Goal: Answer question/provide support

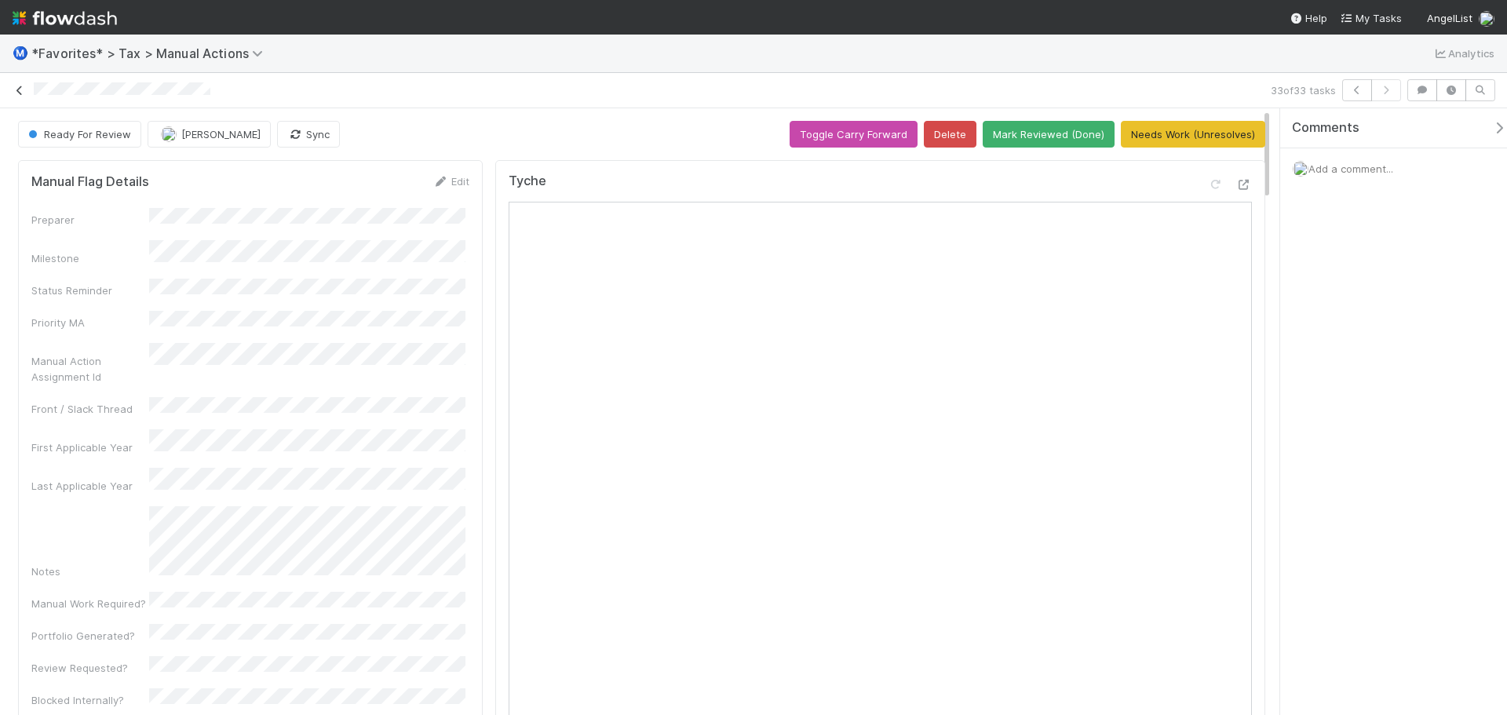
click at [16, 92] on icon at bounding box center [20, 91] width 16 height 10
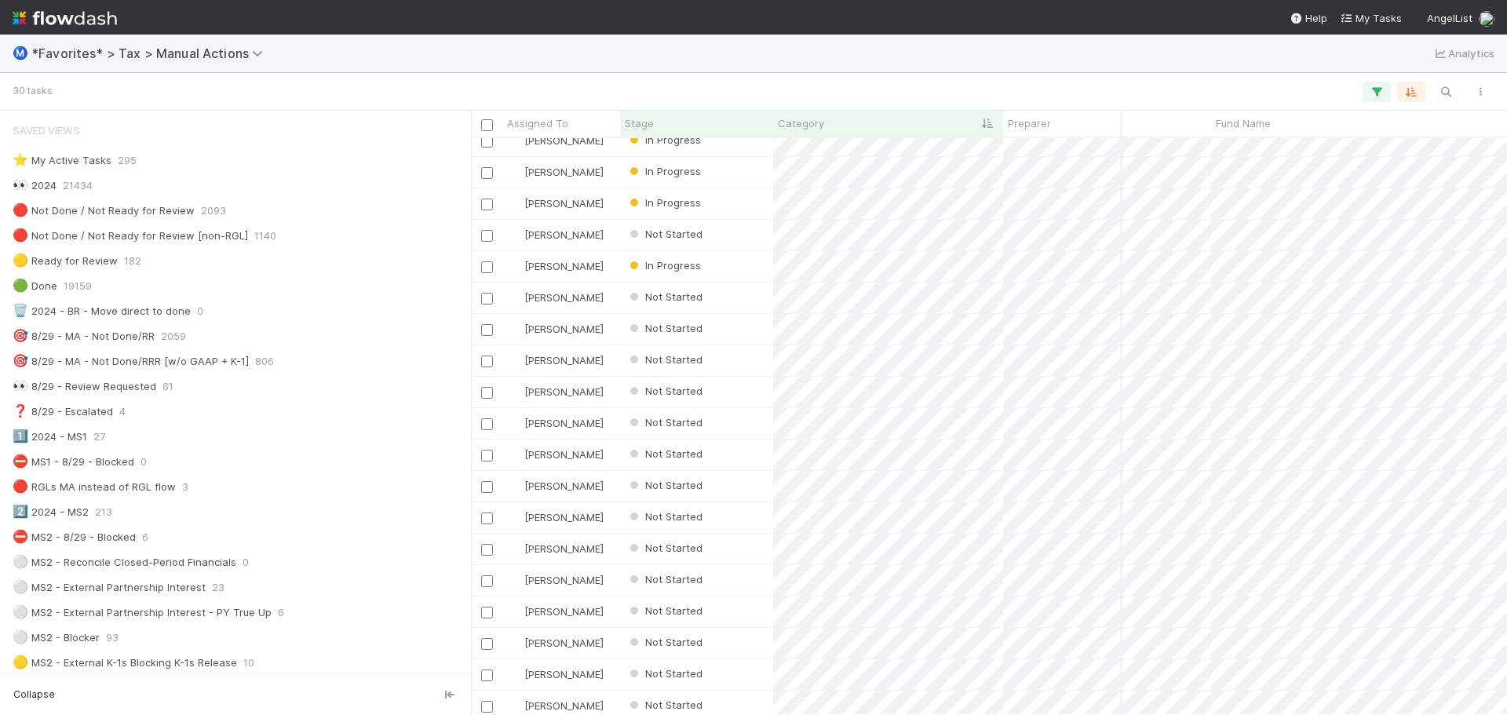
scroll to position [0, 206]
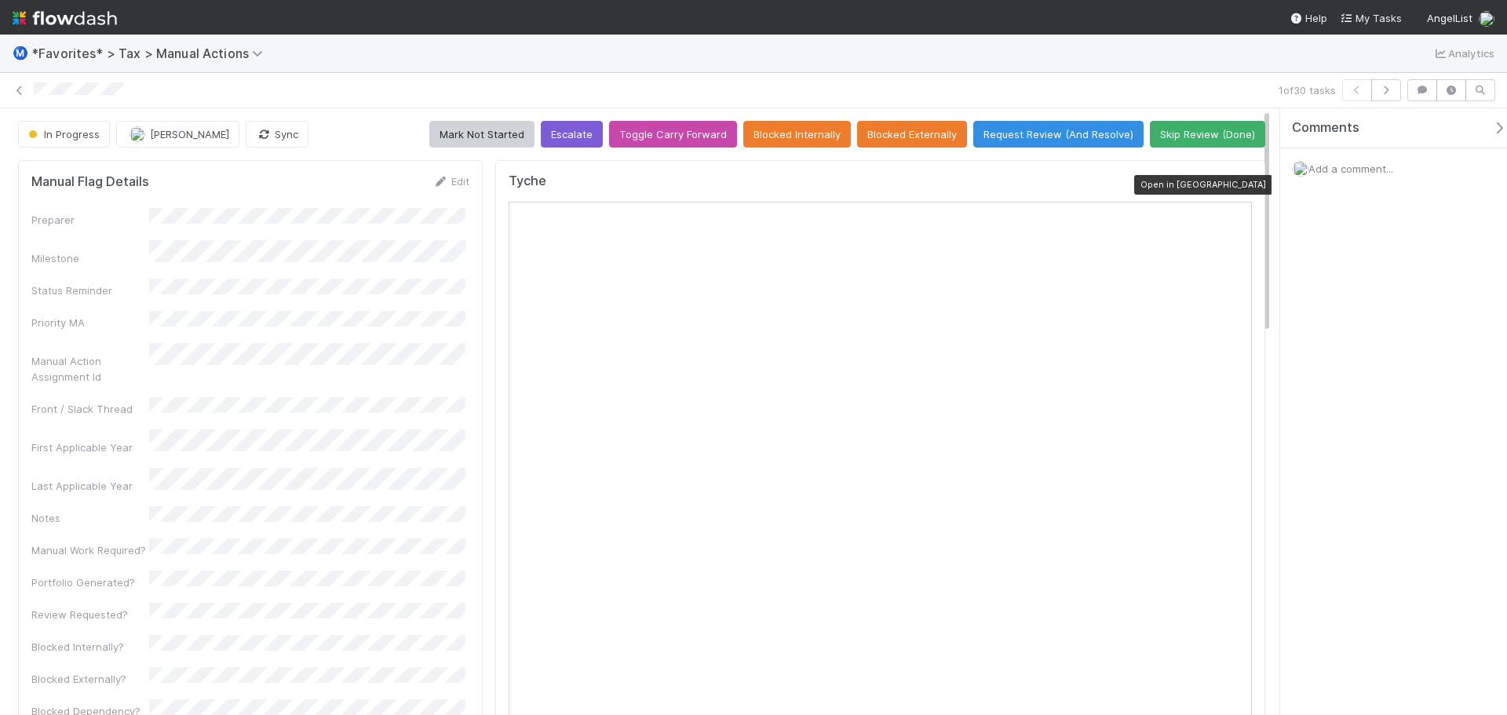
click at [1236, 180] on icon at bounding box center [1244, 185] width 16 height 10
click at [22, 92] on icon at bounding box center [20, 91] width 16 height 10
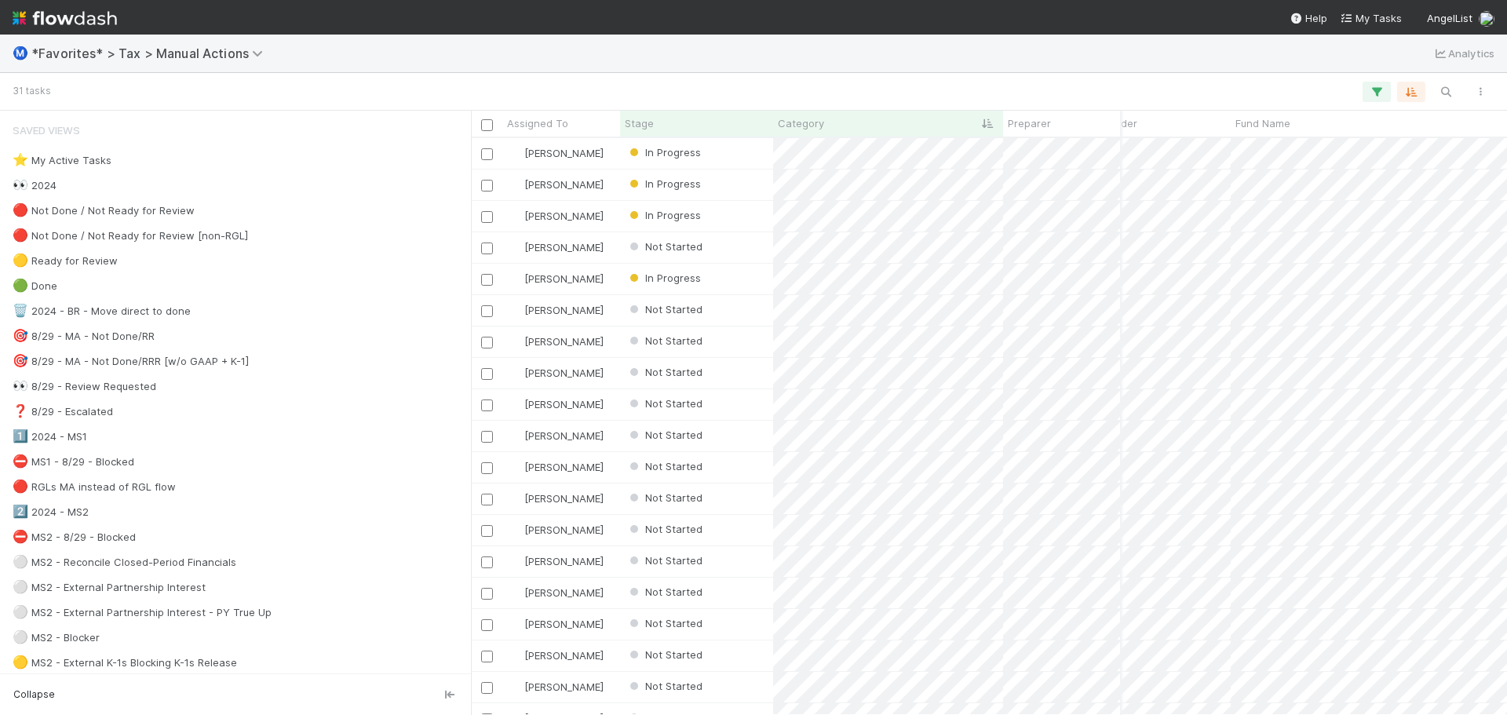
scroll to position [0, 251]
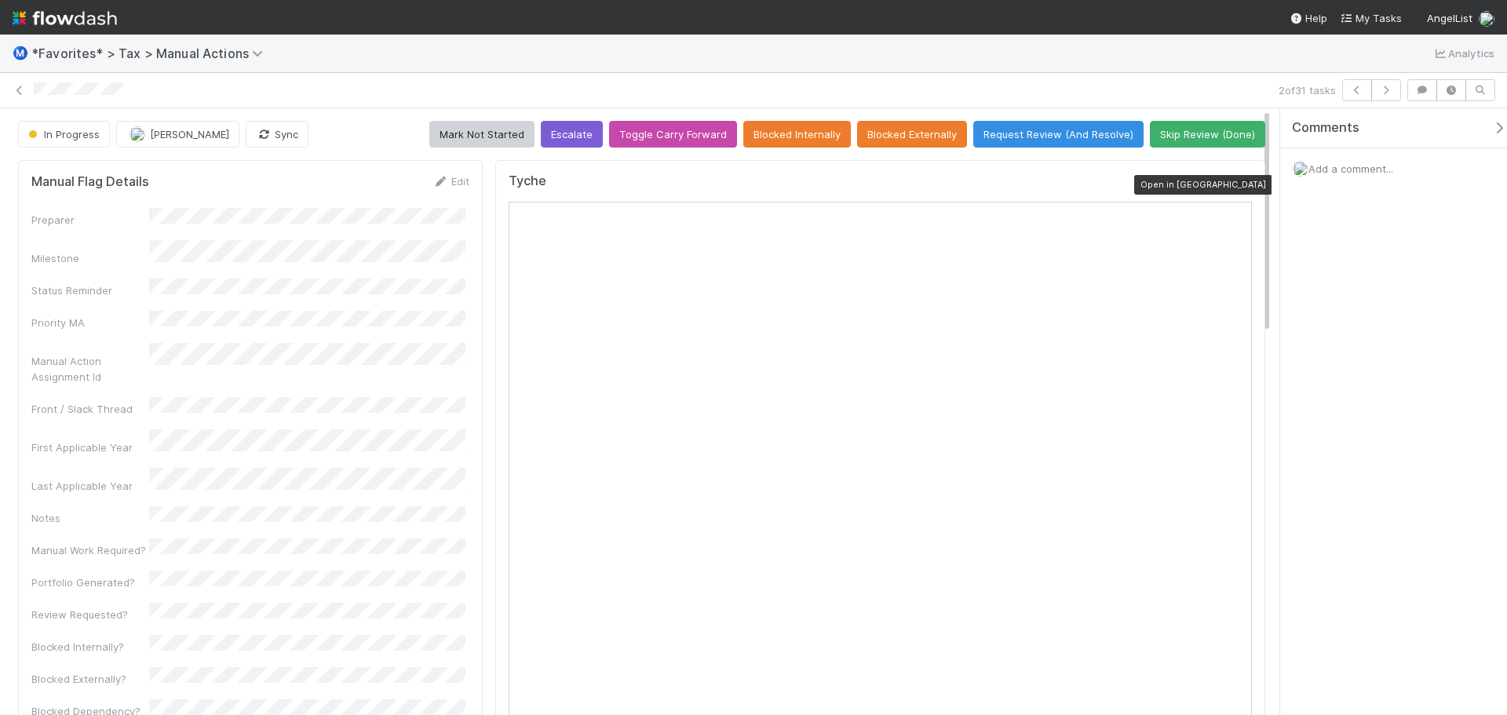
click at [1236, 188] on icon at bounding box center [1244, 185] width 16 height 10
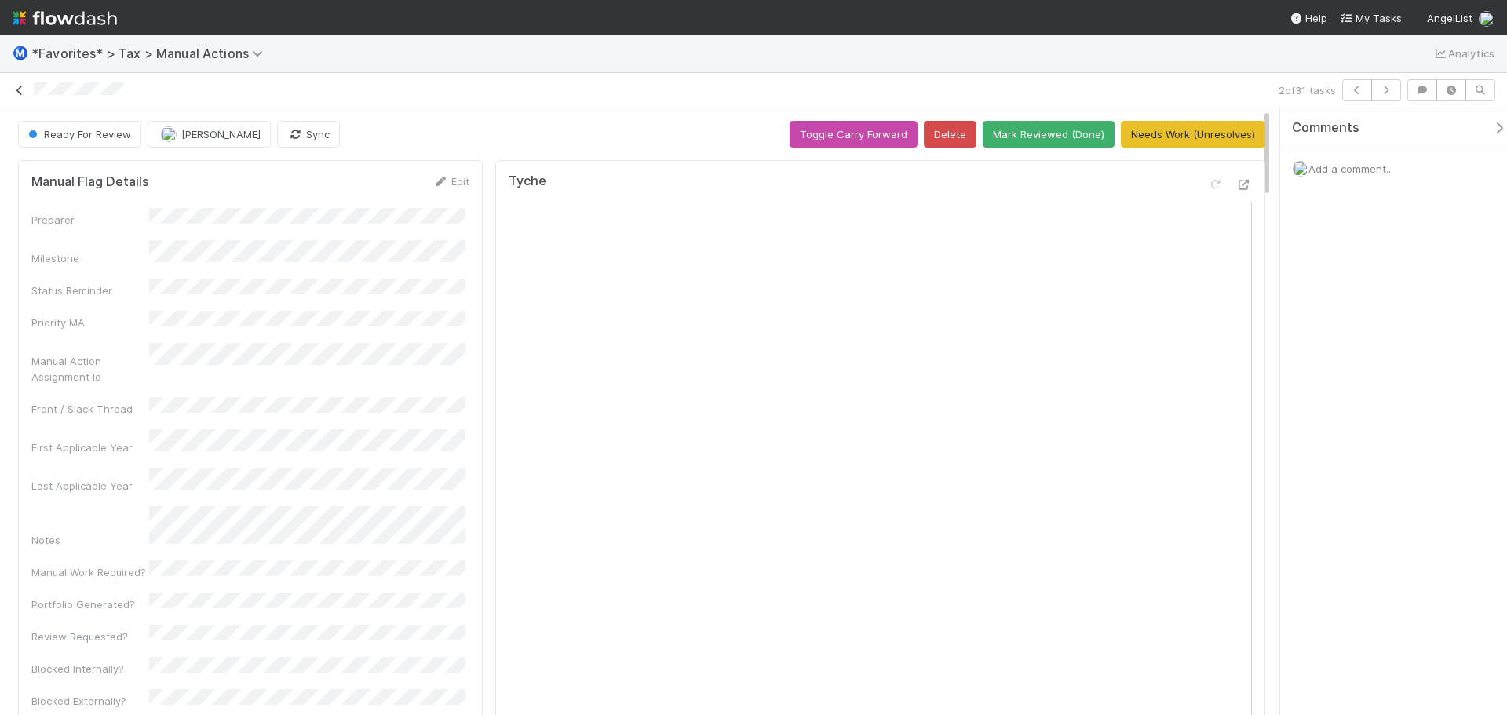
click at [15, 86] on icon at bounding box center [20, 91] width 16 height 10
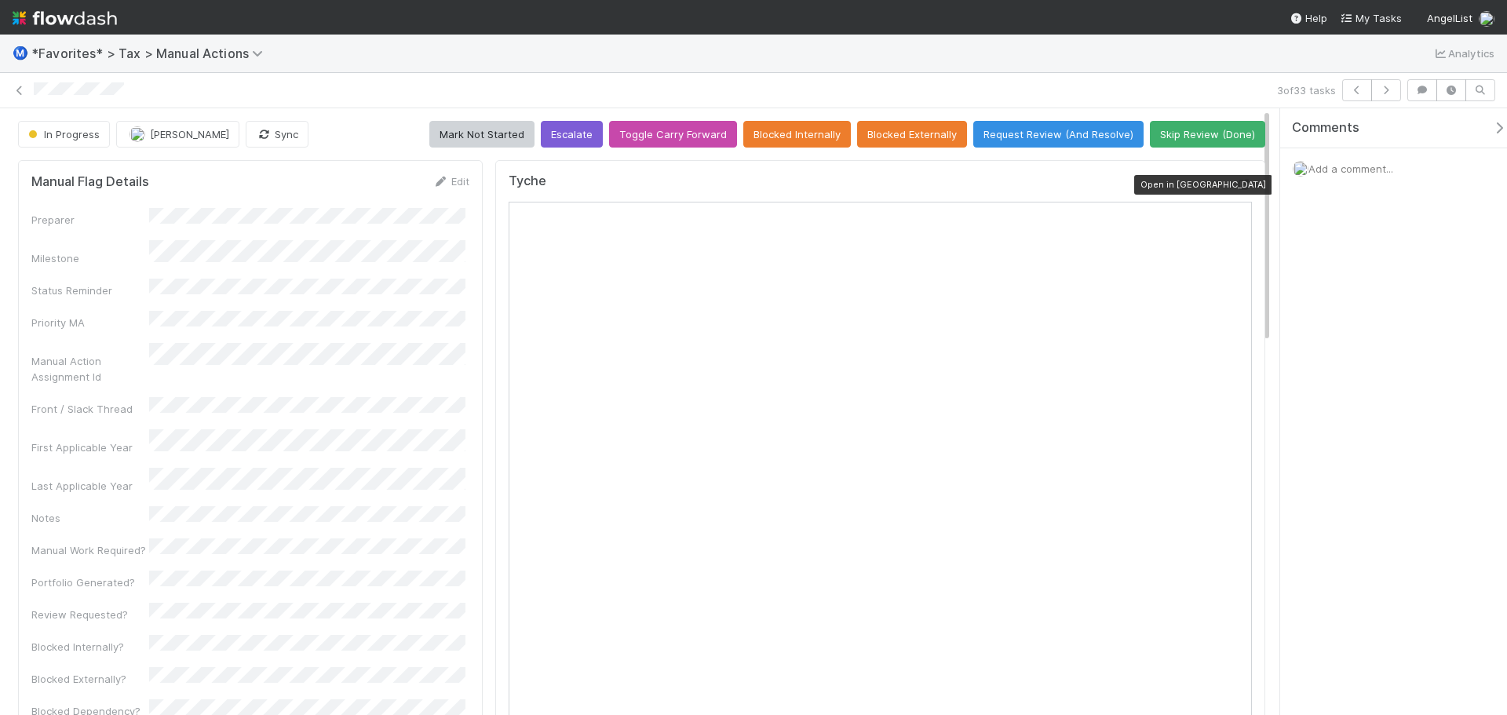
click at [1236, 189] on div at bounding box center [1244, 185] width 16 height 16
click at [1037, 130] on button "Request Review (And Resolve)" at bounding box center [1058, 134] width 170 height 27
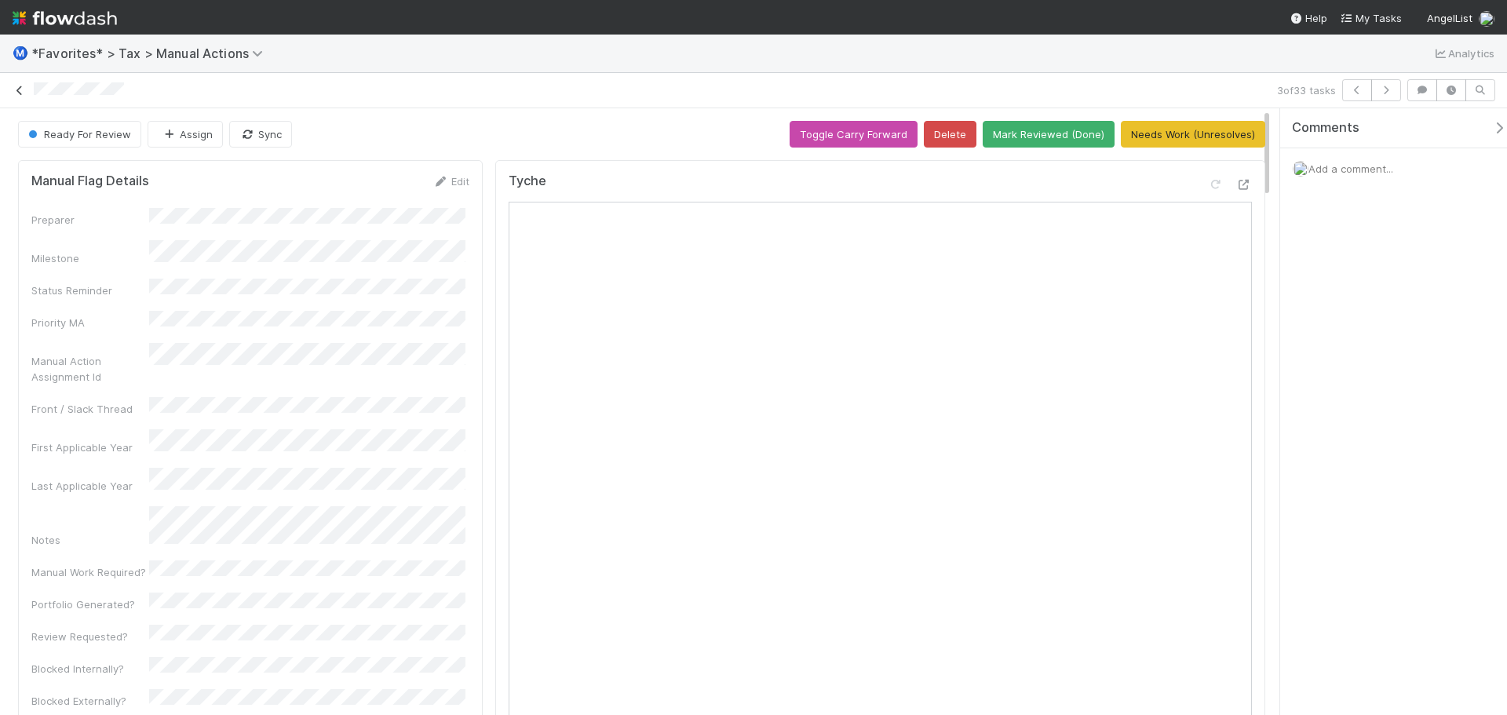
click at [12, 85] on link at bounding box center [20, 90] width 16 height 16
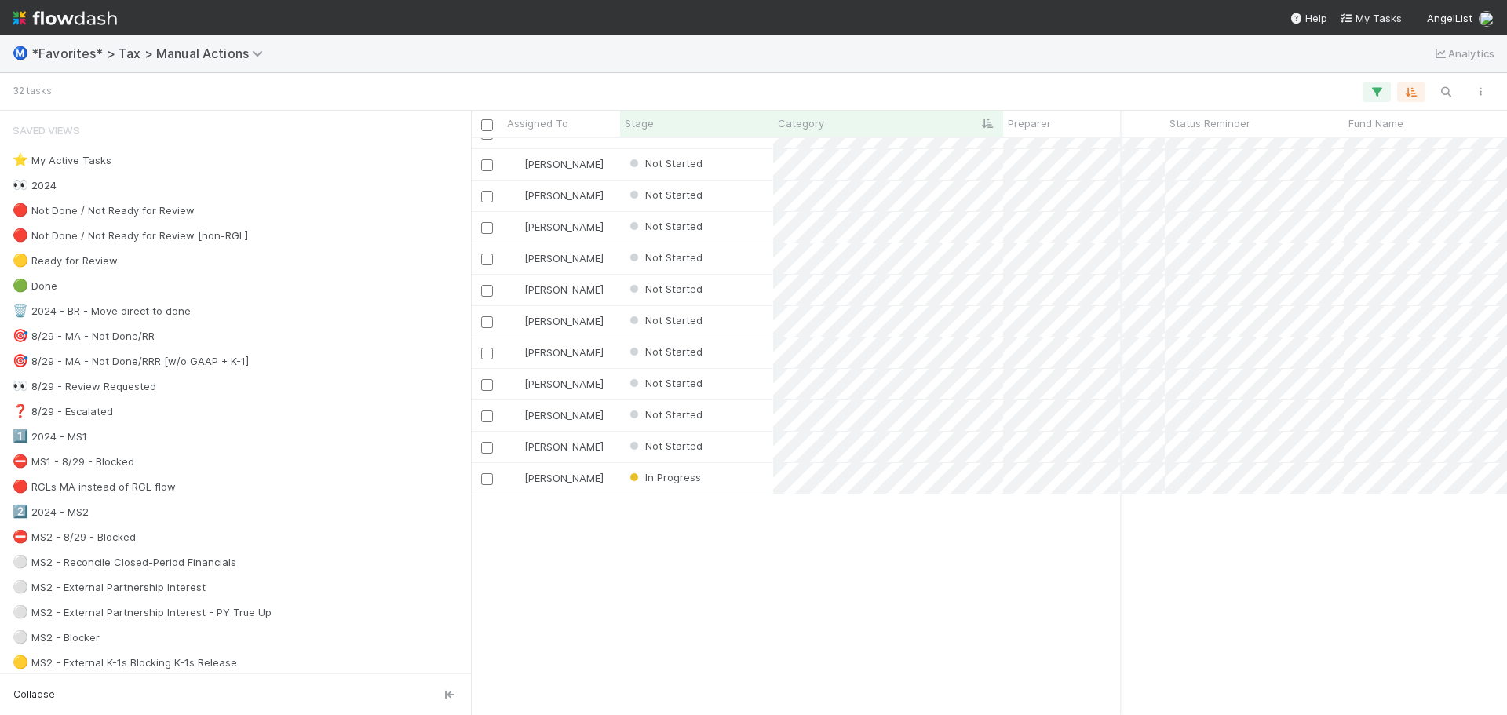
scroll to position [0, 74]
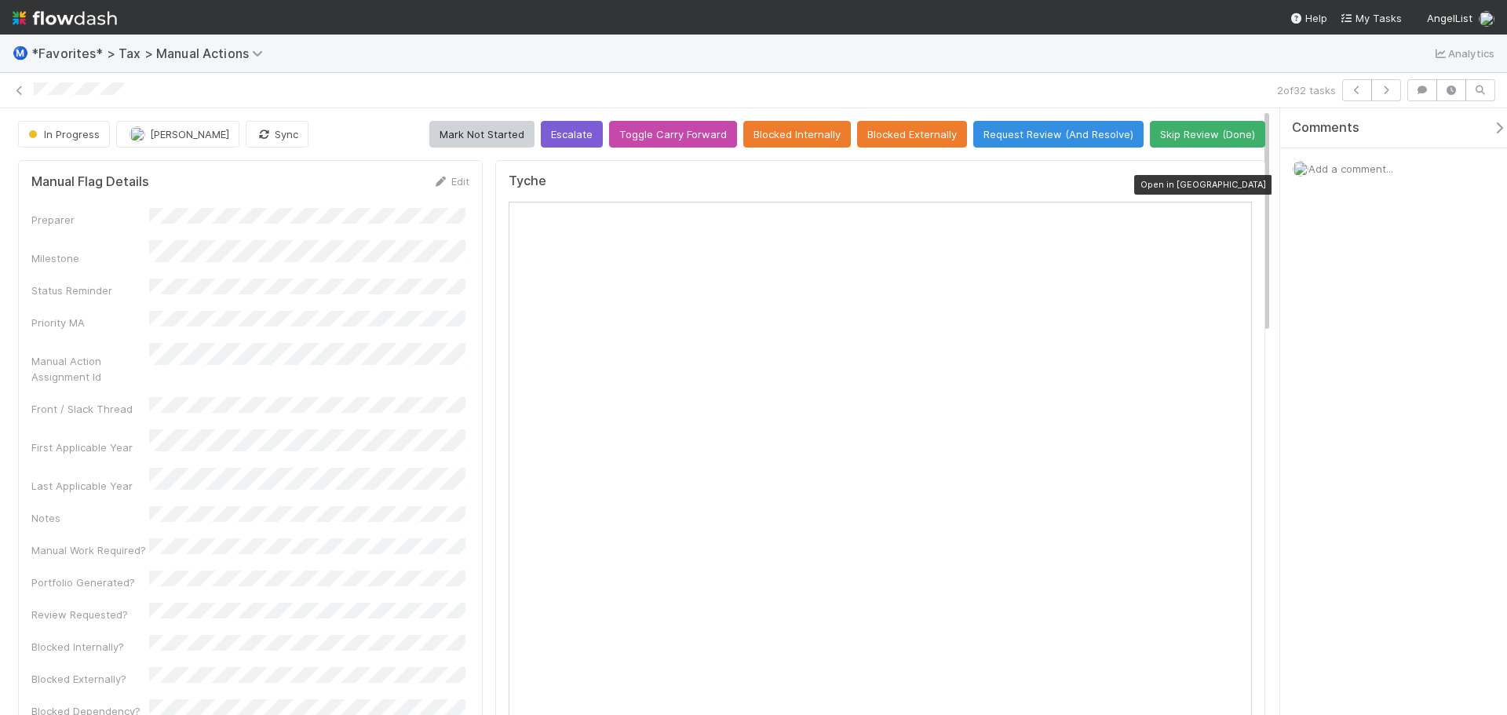
click at [1237, 184] on icon at bounding box center [1244, 185] width 16 height 10
click at [16, 96] on link at bounding box center [20, 90] width 16 height 16
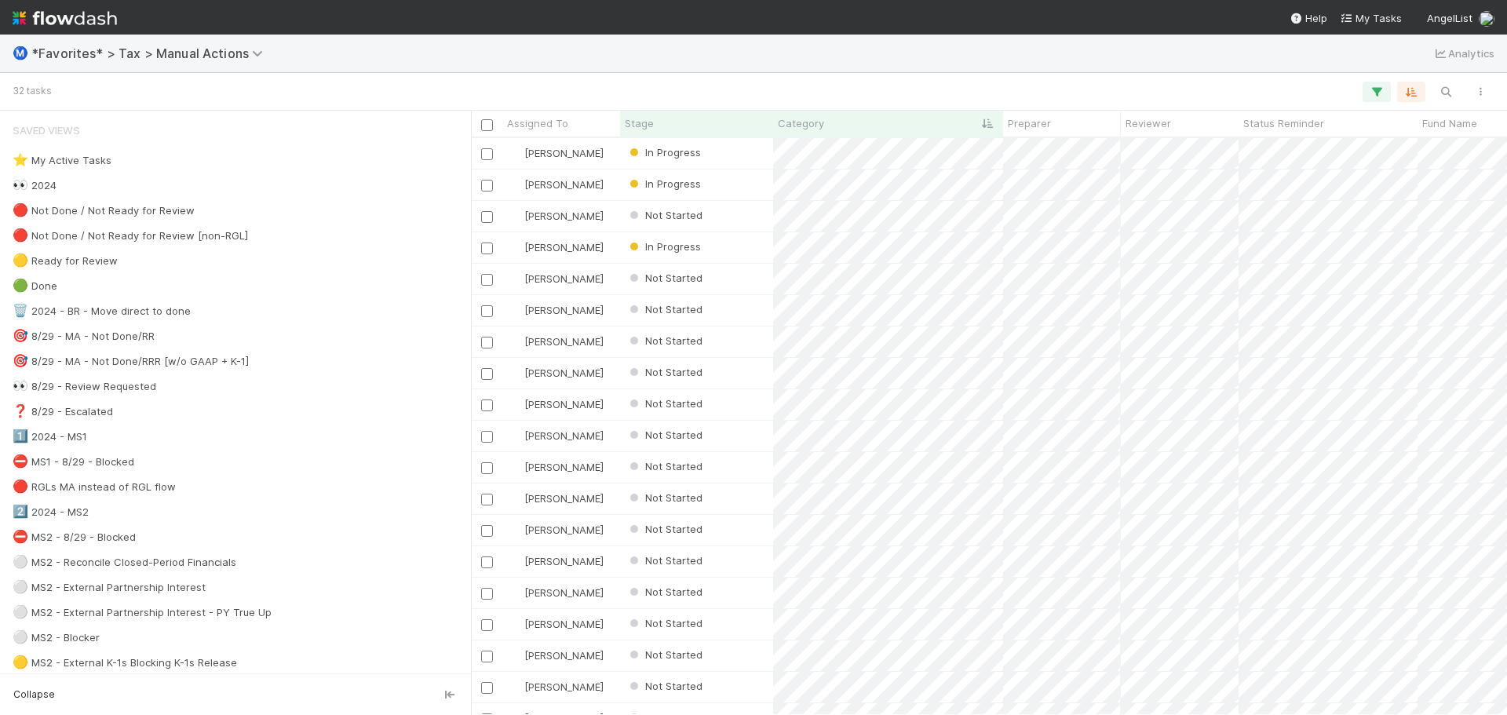
scroll to position [565, 1024]
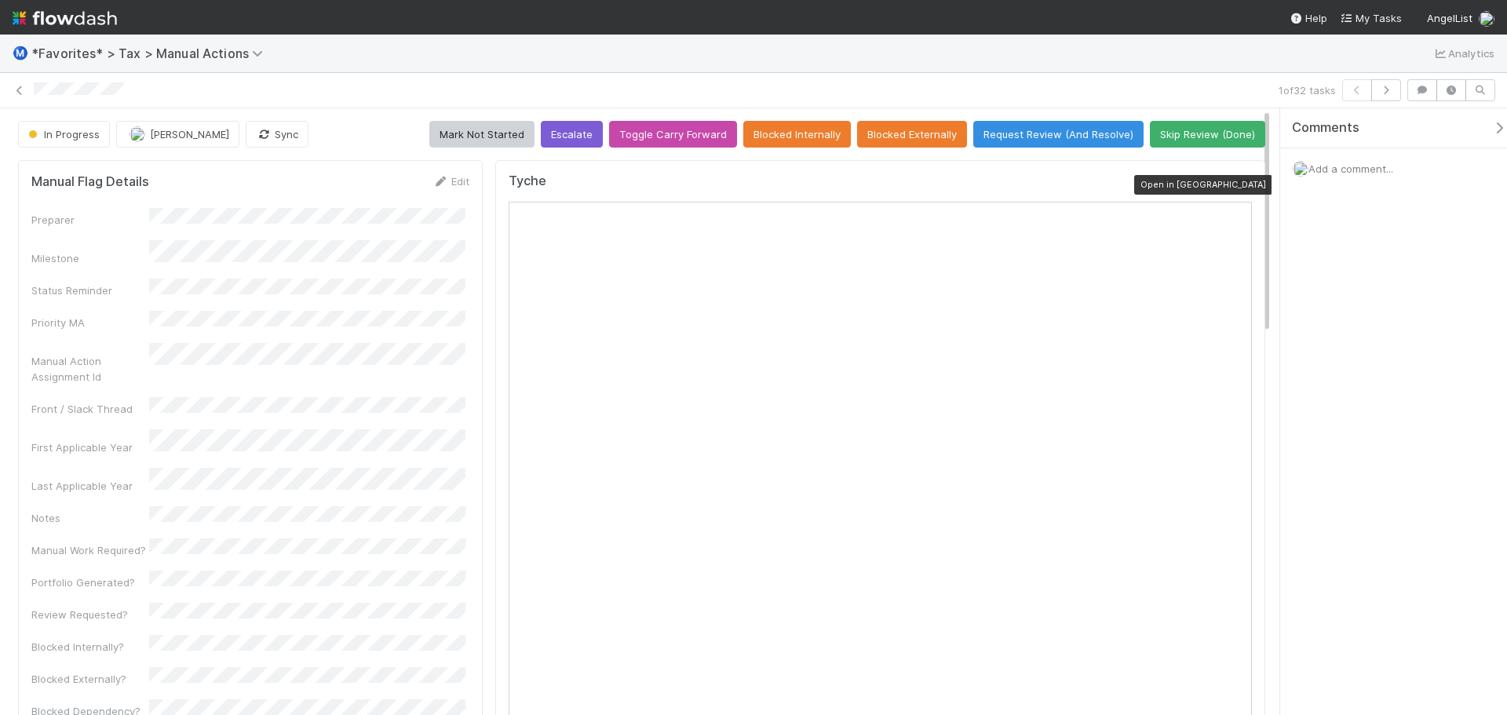
click at [1236, 180] on icon at bounding box center [1244, 185] width 16 height 10
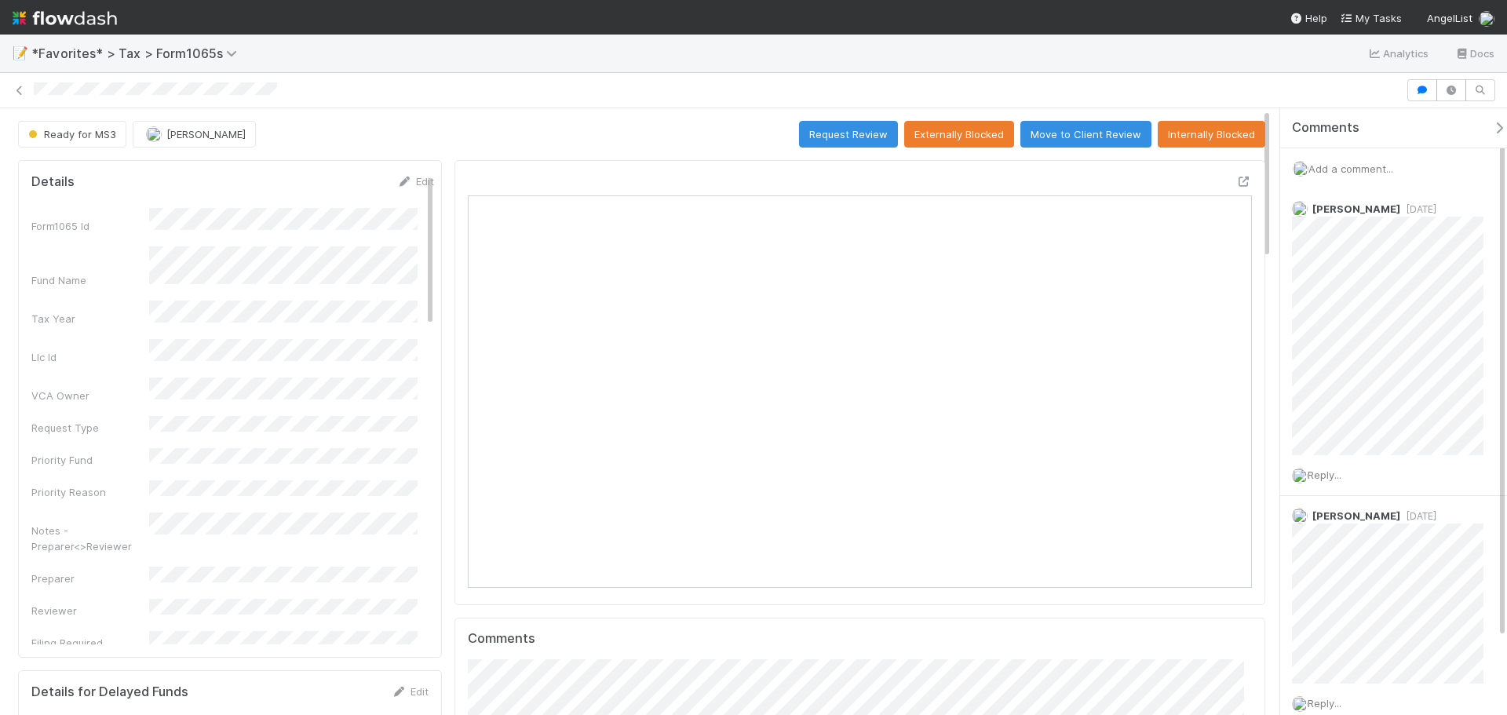
scroll to position [307, 381]
click at [1367, 172] on span "Add a comment..." at bounding box center [1350, 168] width 85 height 13
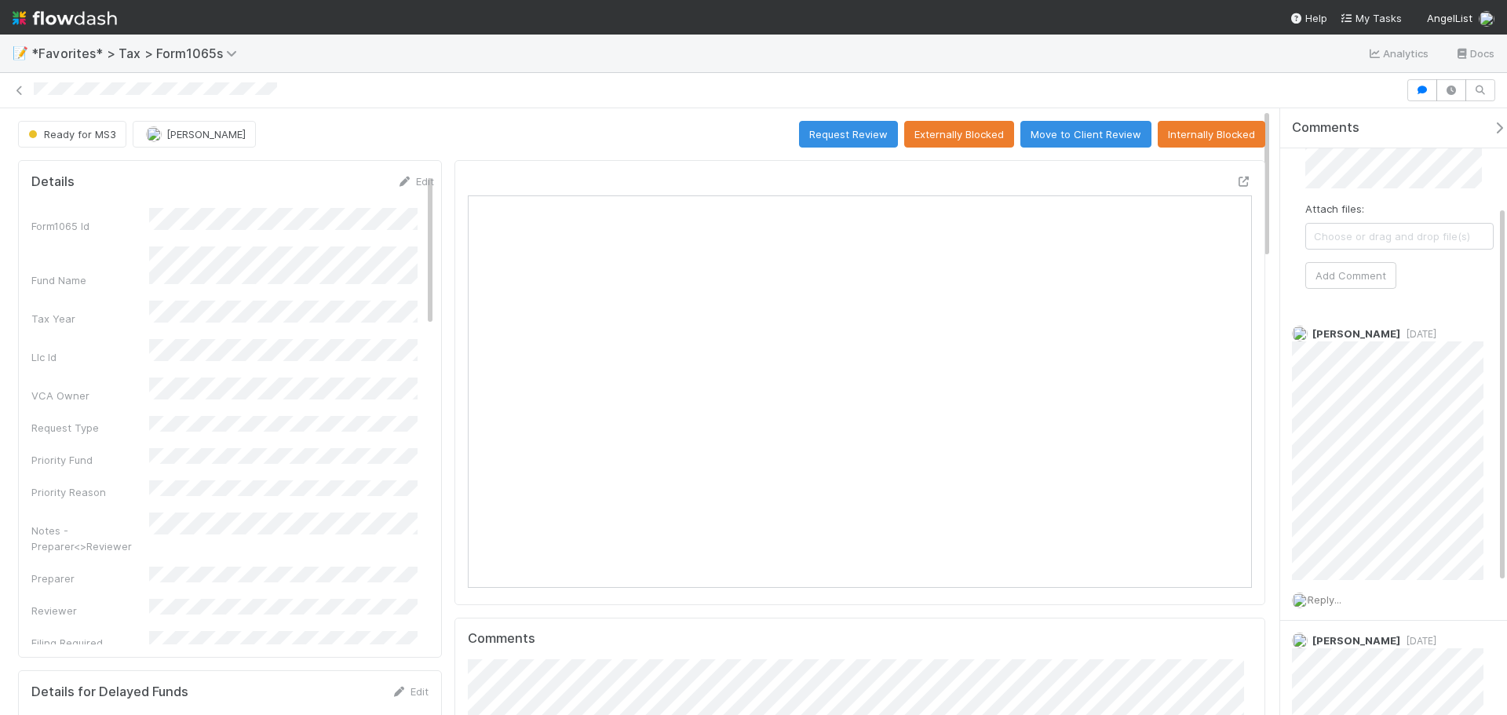
scroll to position [0, 0]
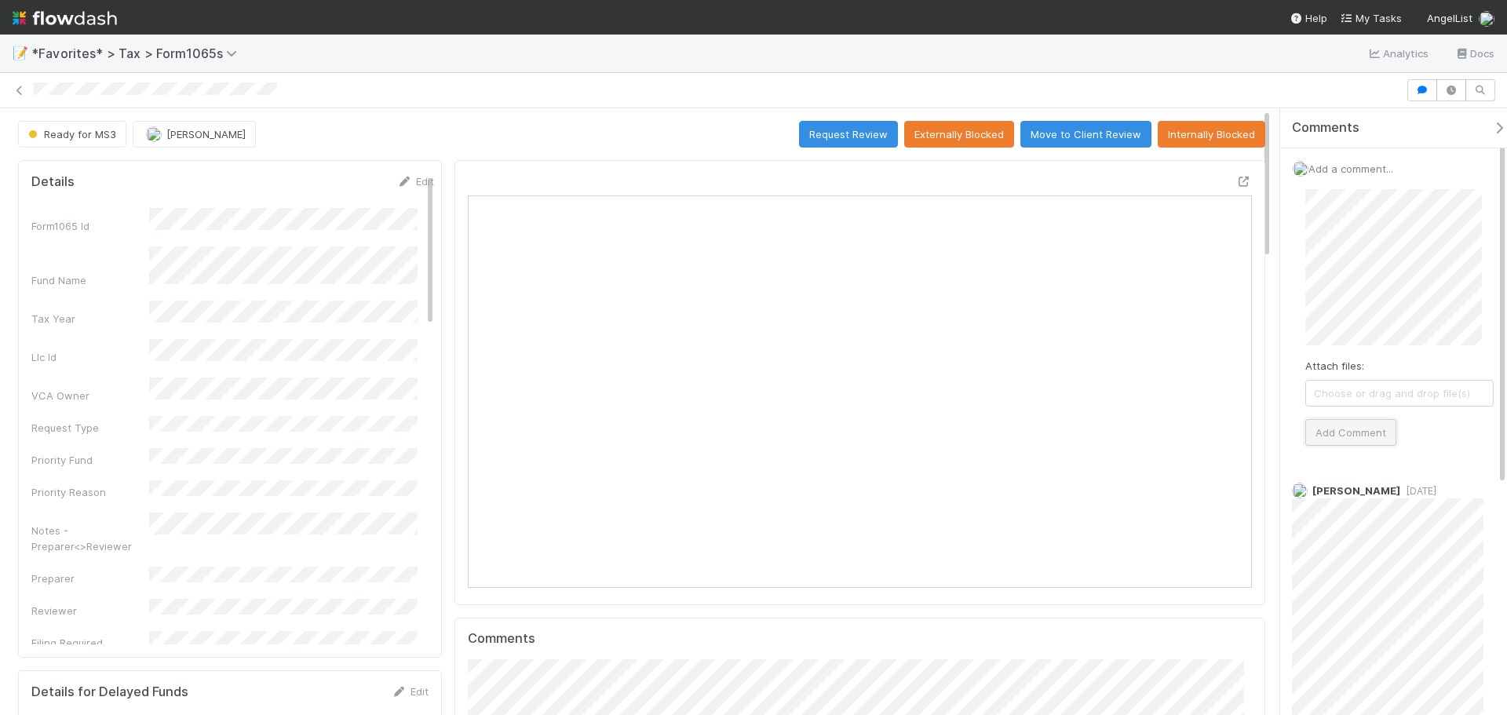
click at [1365, 432] on button "Add Comment" at bounding box center [1350, 432] width 91 height 27
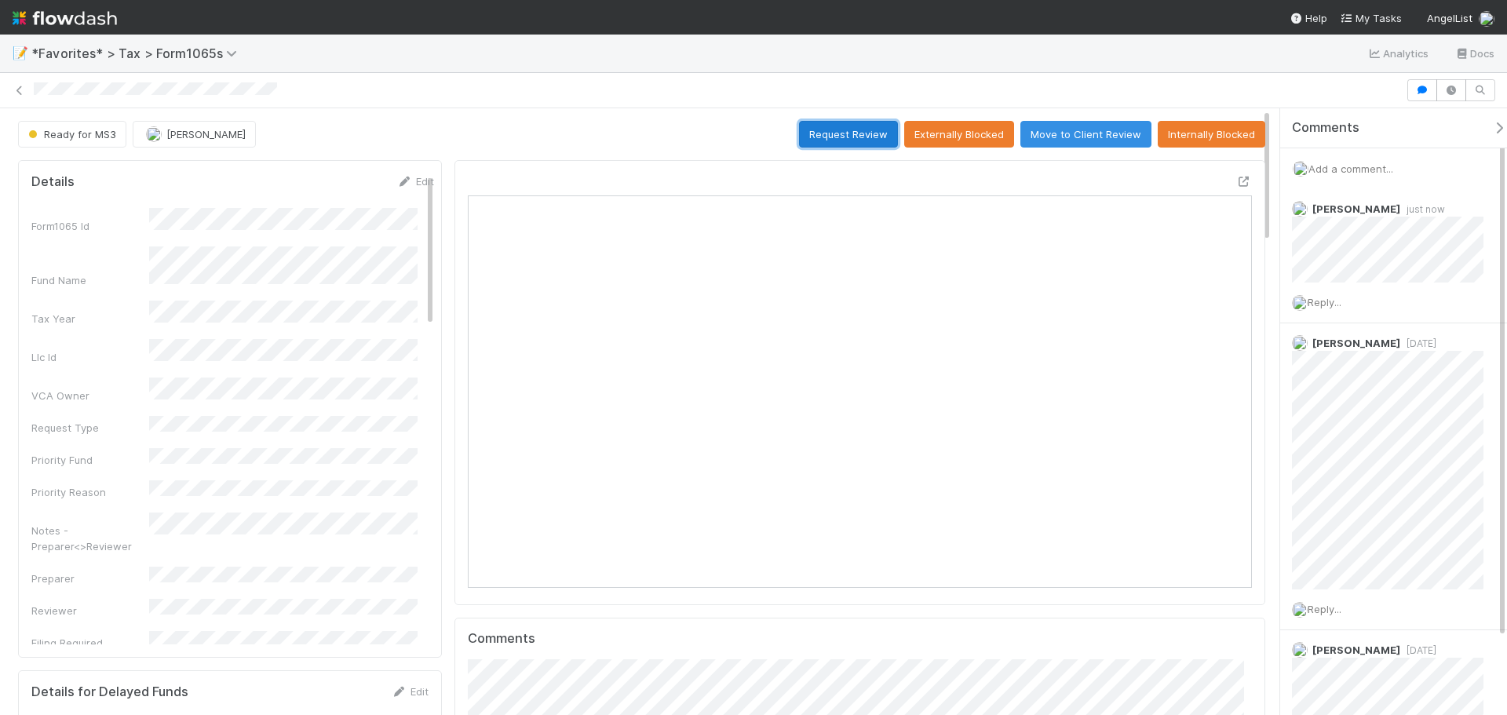
click at [833, 132] on button "Request Review" at bounding box center [848, 134] width 99 height 27
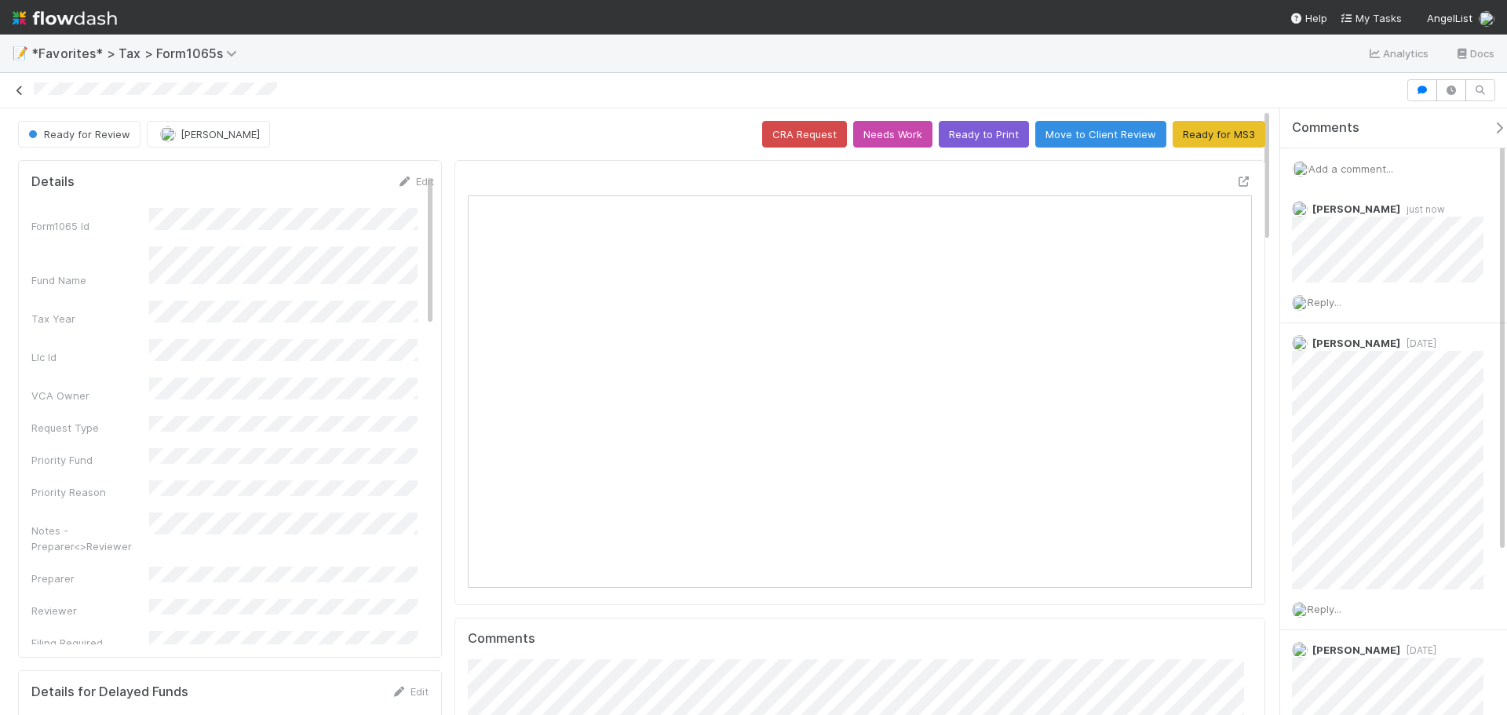
click at [20, 87] on icon at bounding box center [20, 91] width 16 height 10
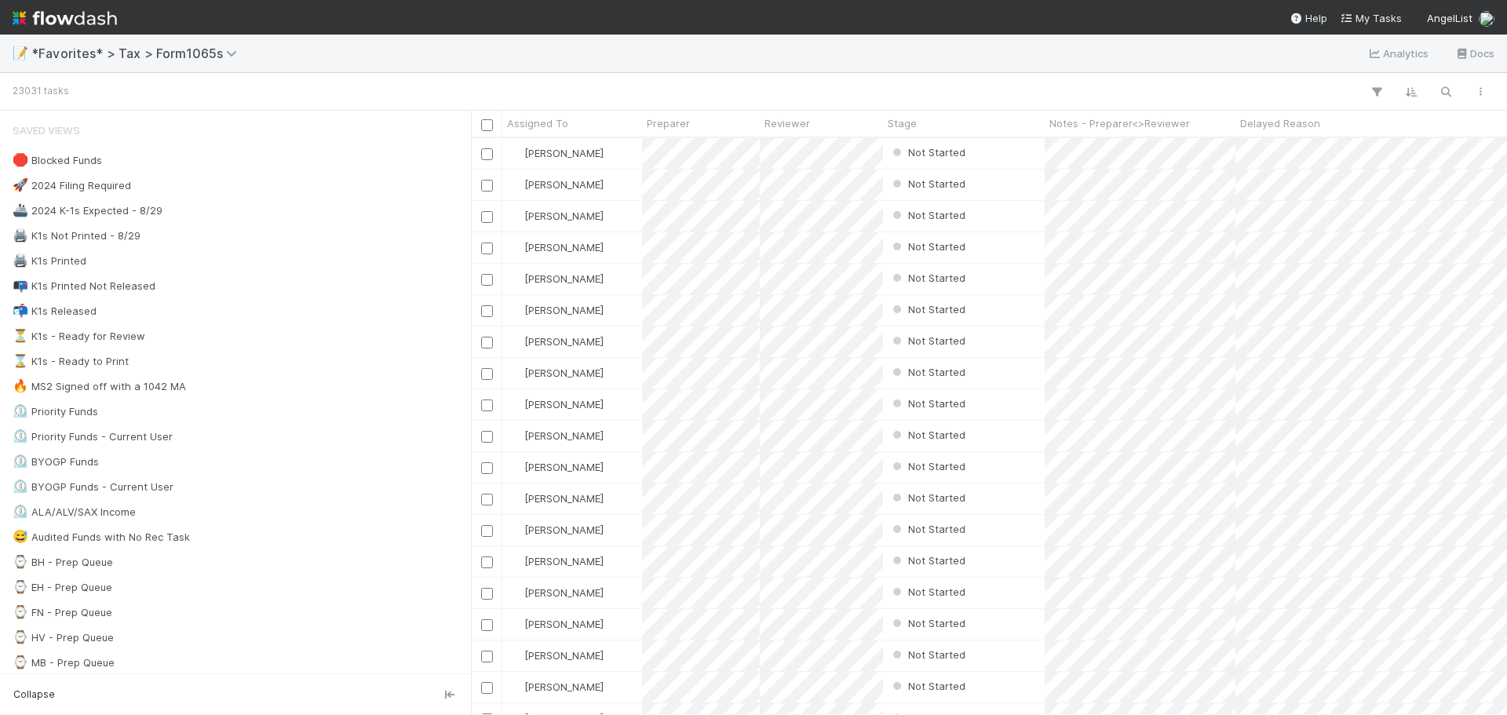
scroll to position [565, 1024]
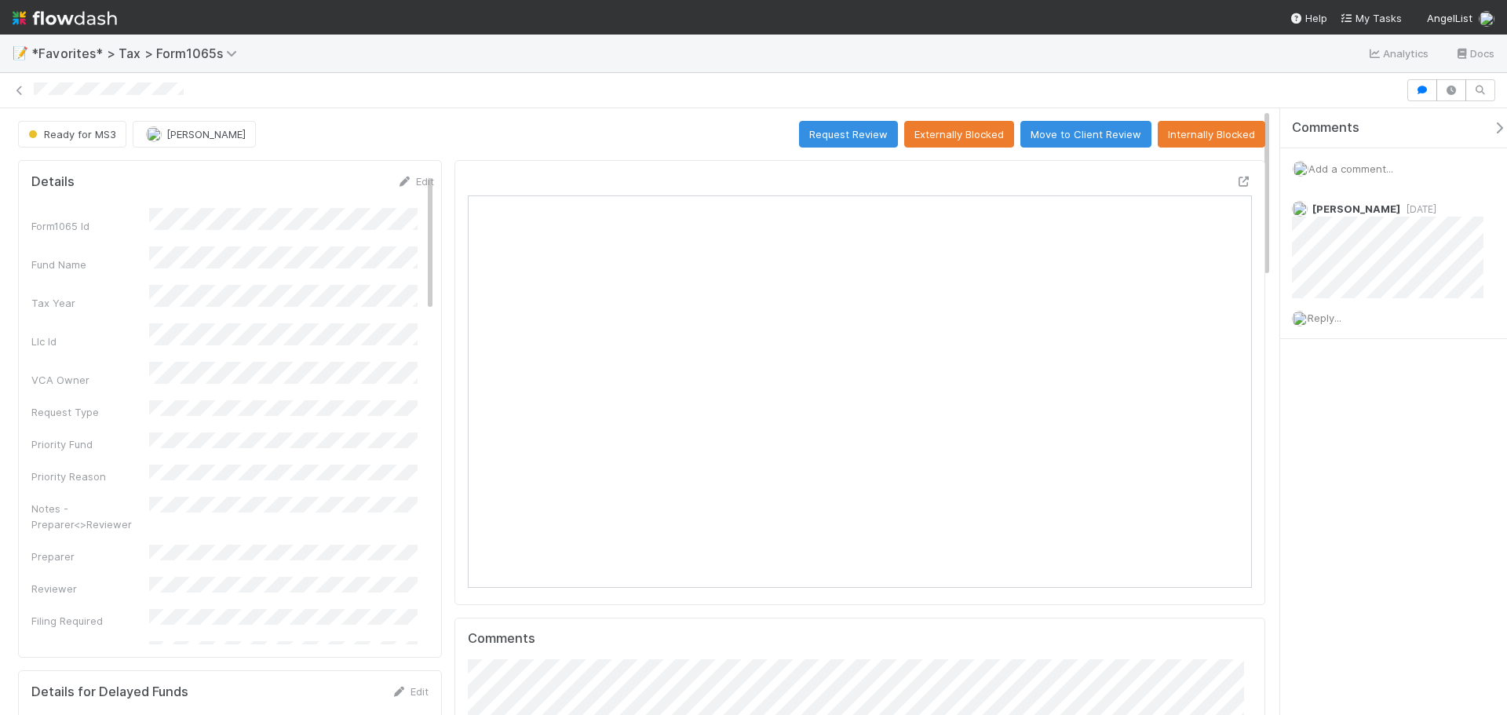
scroll to position [307, 764]
click at [1355, 172] on span "Add a comment..." at bounding box center [1350, 168] width 85 height 13
click at [1337, 429] on button "Add Comment" at bounding box center [1350, 432] width 91 height 27
click at [15, 93] on icon at bounding box center [20, 91] width 16 height 10
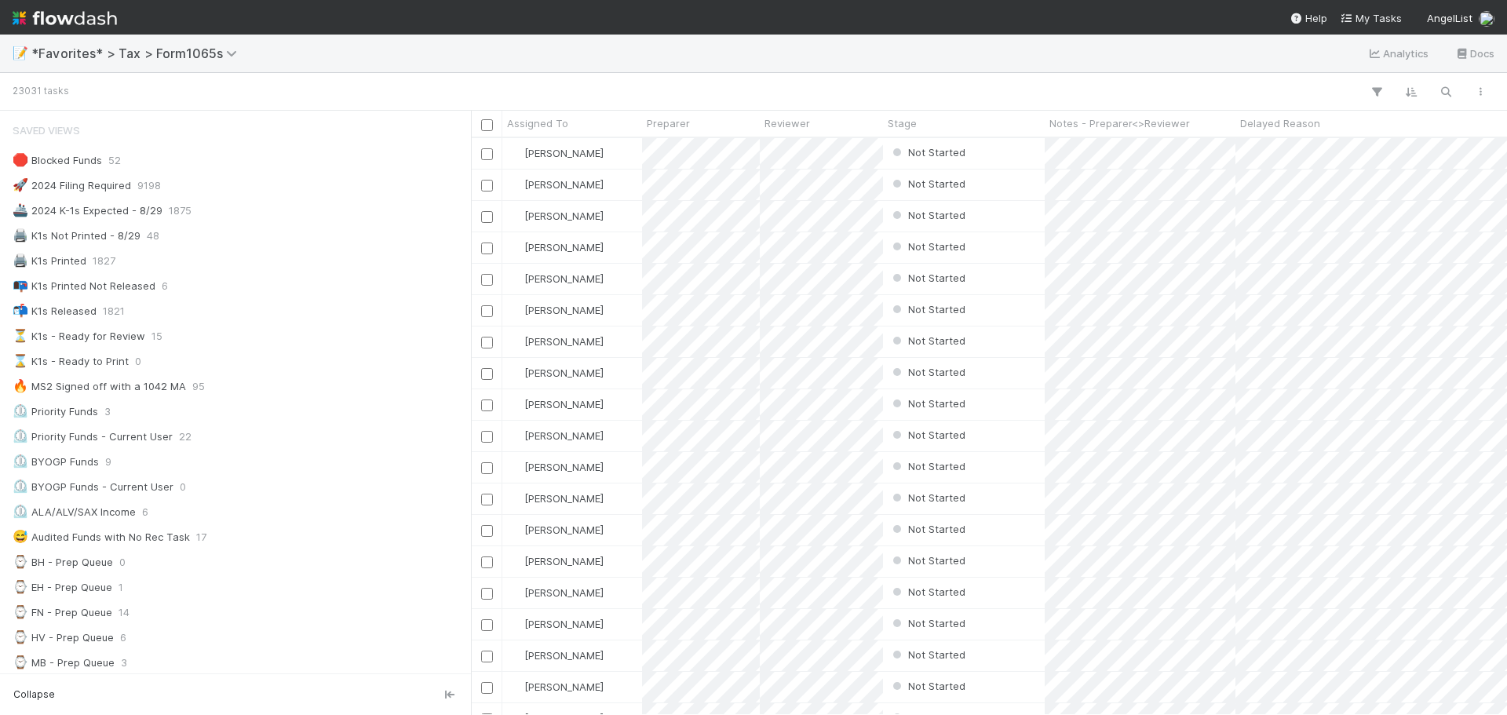
scroll to position [13, 13]
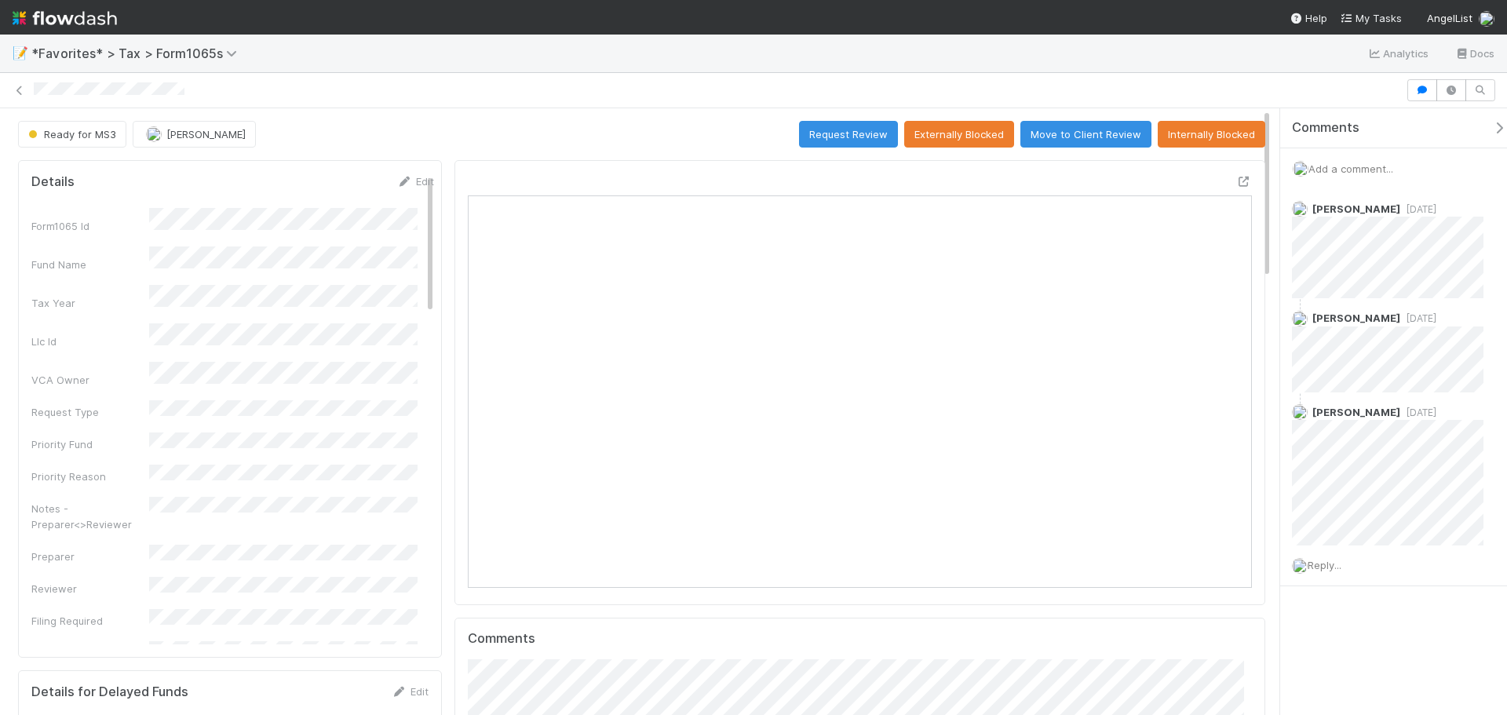
scroll to position [307, 764]
click at [1353, 162] on span "Add a comment..." at bounding box center [1350, 168] width 85 height 13
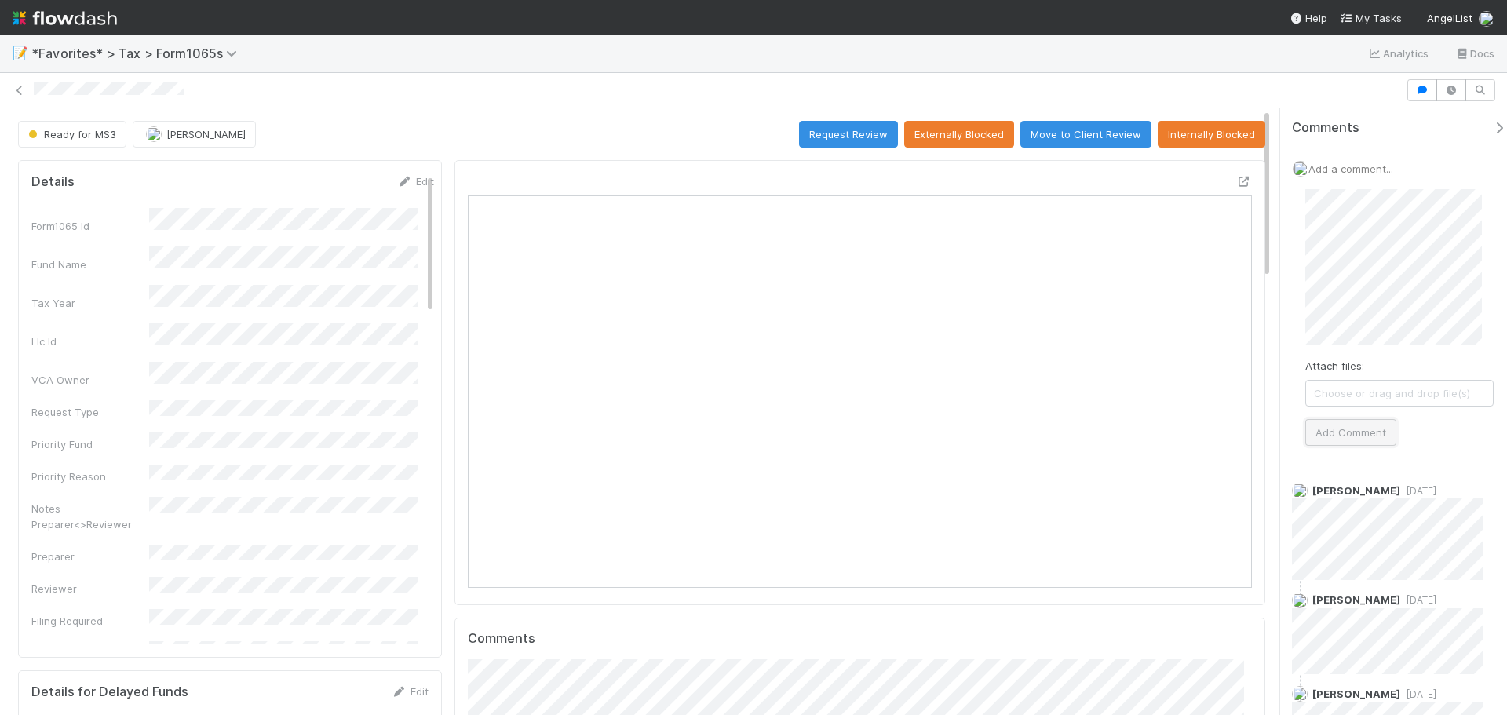
click at [1377, 431] on button "Add Comment" at bounding box center [1350, 432] width 91 height 27
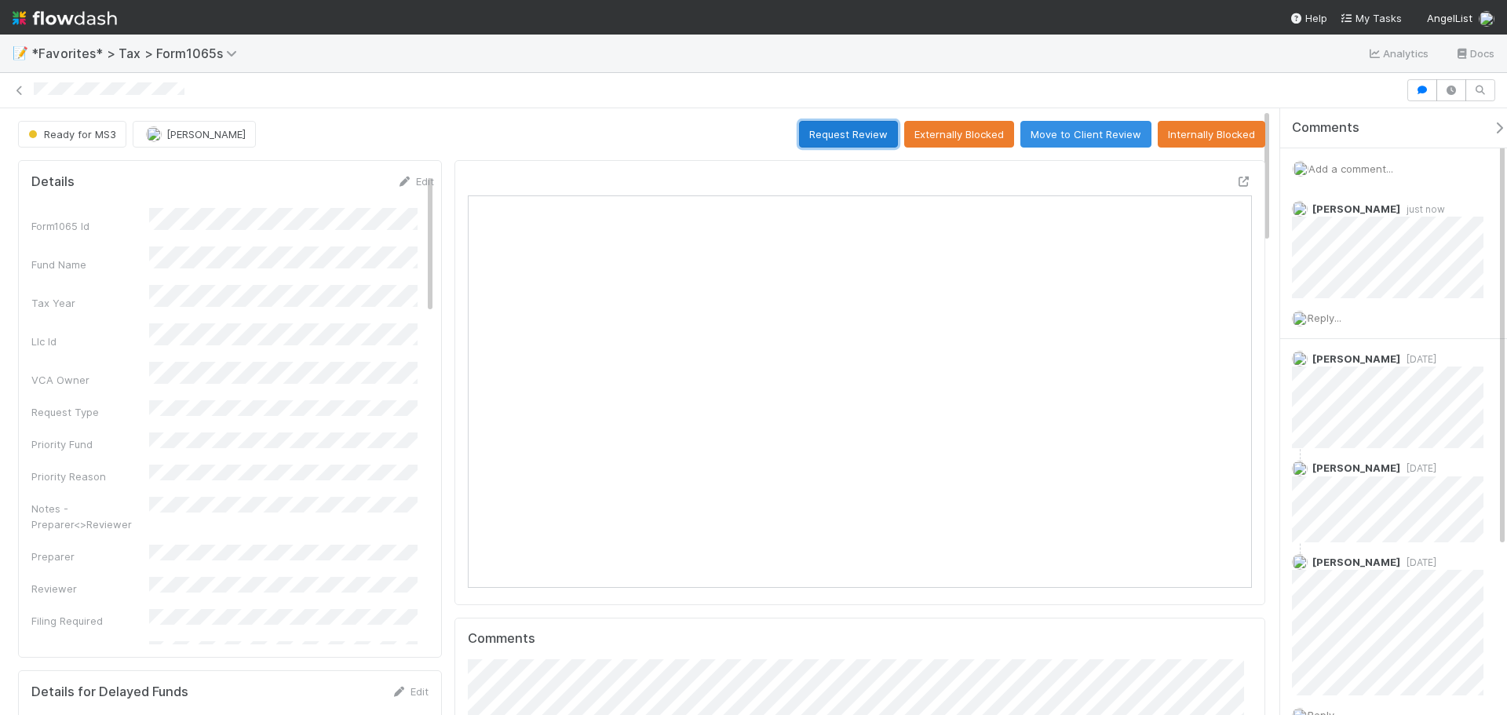
click at [841, 136] on button "Request Review" at bounding box center [848, 134] width 99 height 27
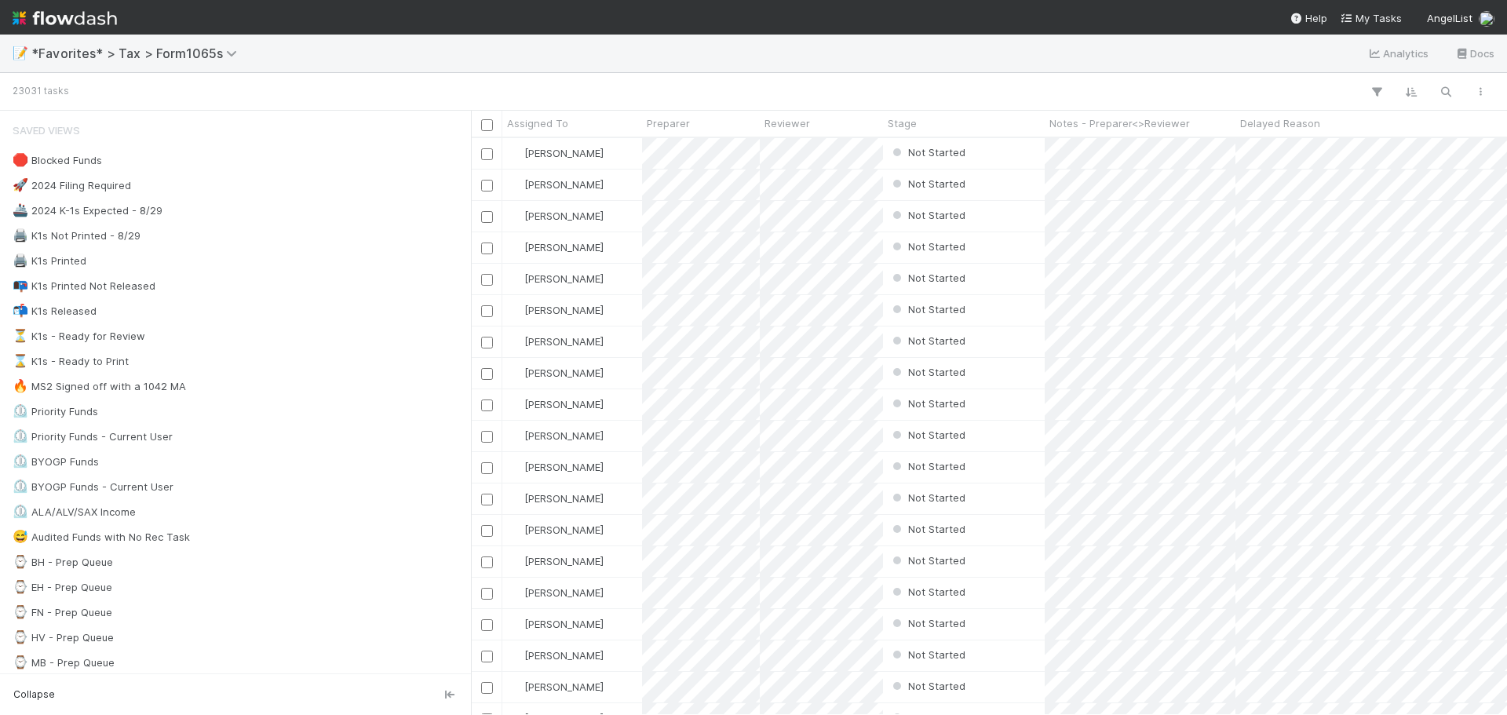
scroll to position [565, 1024]
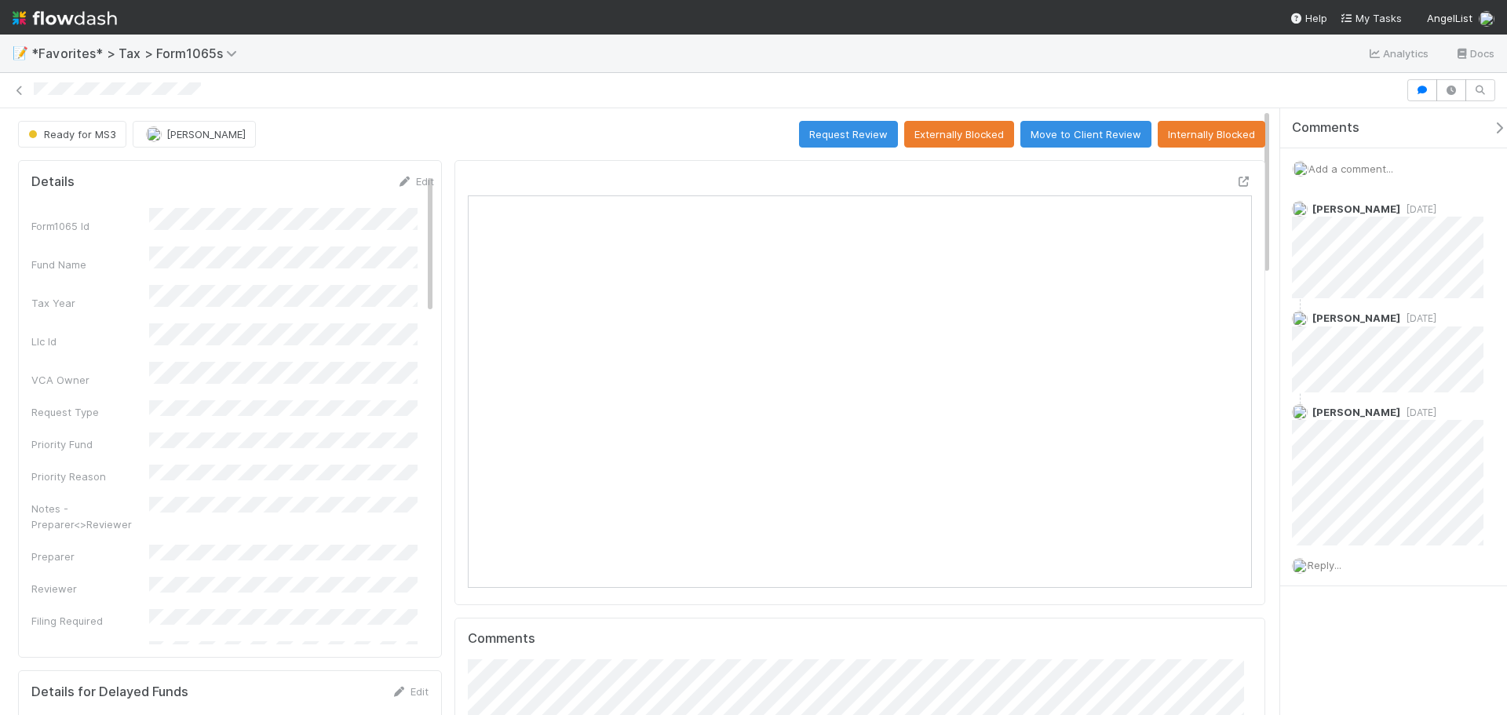
scroll to position [307, 764]
click at [1348, 175] on div "Add a comment..." at bounding box center [1399, 168] width 239 height 41
click at [1348, 158] on div "Add a comment..." at bounding box center [1399, 168] width 239 height 41
click at [1353, 160] on div "Add a comment..." at bounding box center [1399, 168] width 239 height 41
click at [1352, 174] on span "Add a comment..." at bounding box center [1350, 168] width 85 height 13
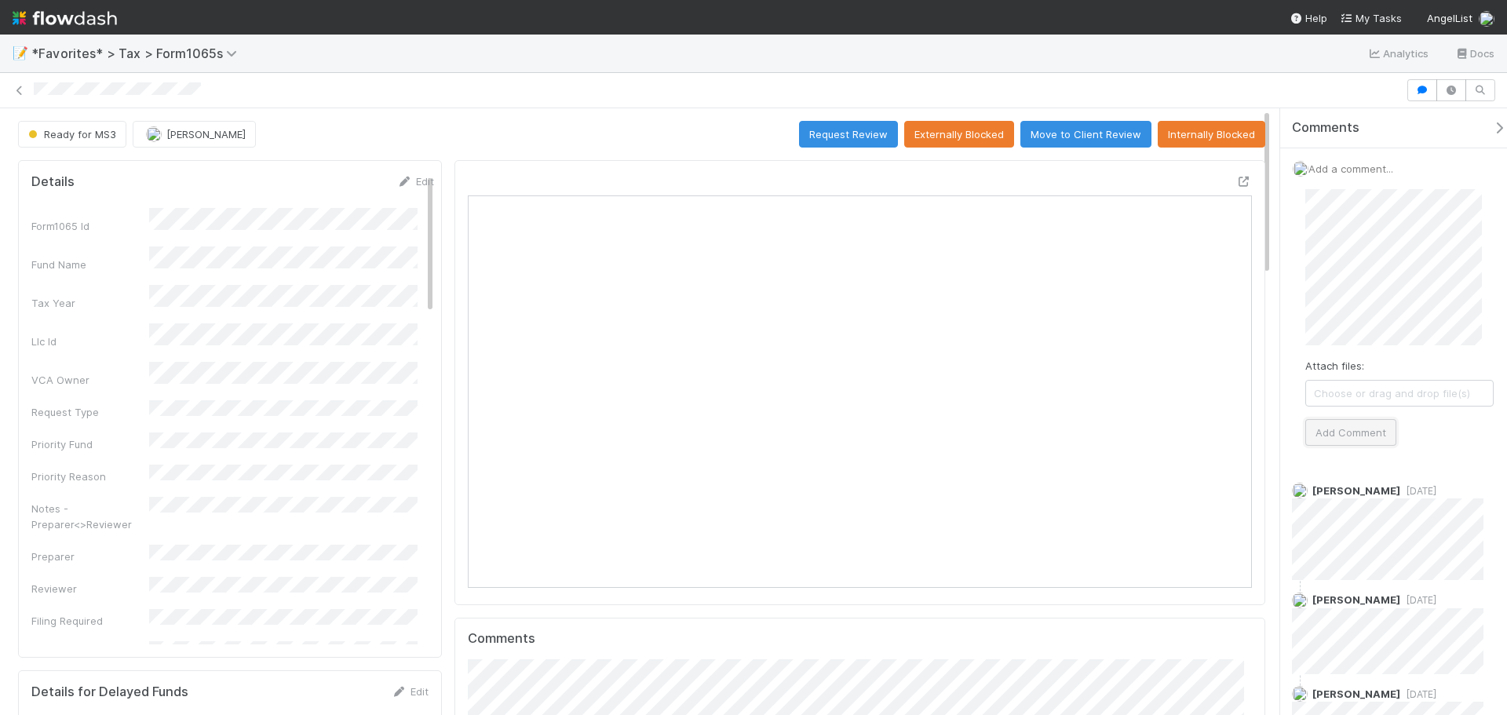
click at [1354, 425] on button "Add Comment" at bounding box center [1350, 432] width 91 height 27
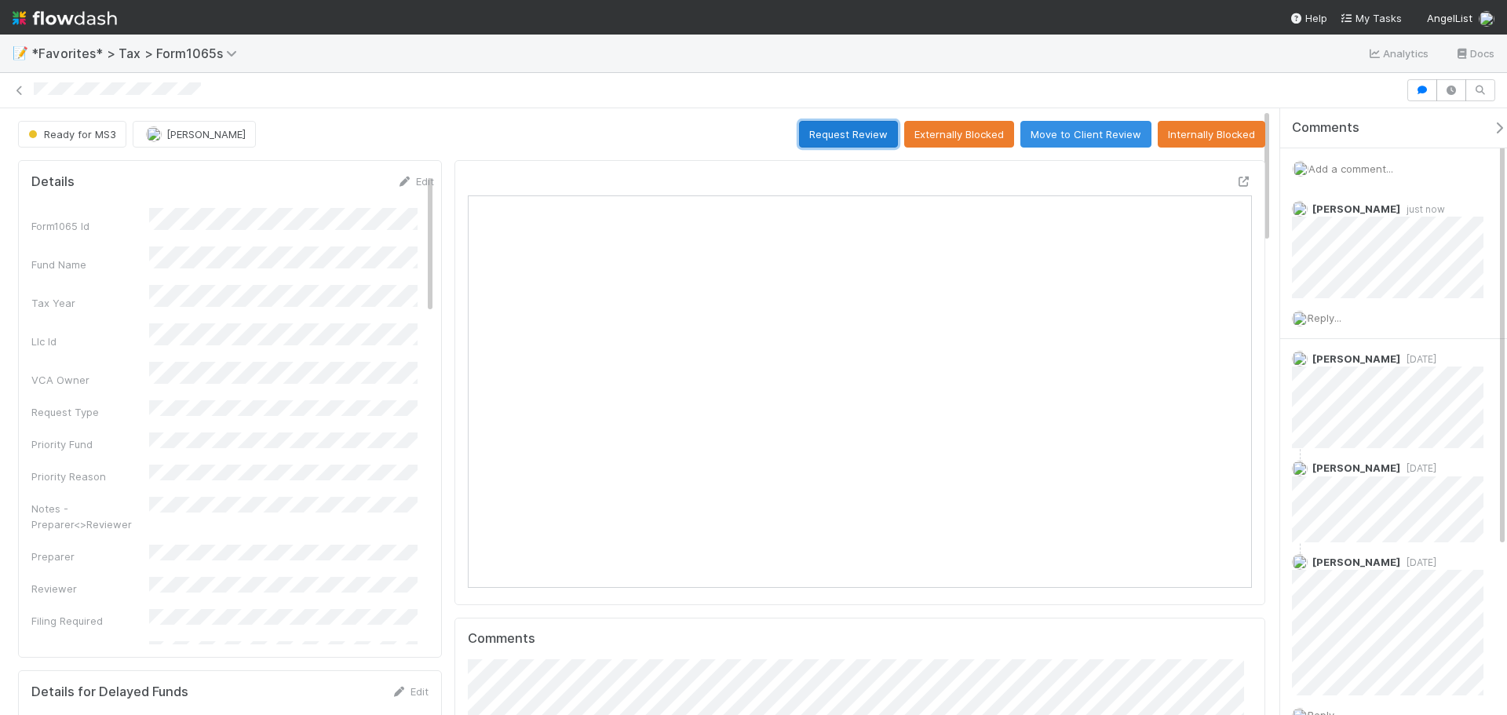
click at [819, 134] on button "Request Review" at bounding box center [848, 134] width 99 height 27
